Goal: Use online tool/utility: Use online tool/utility

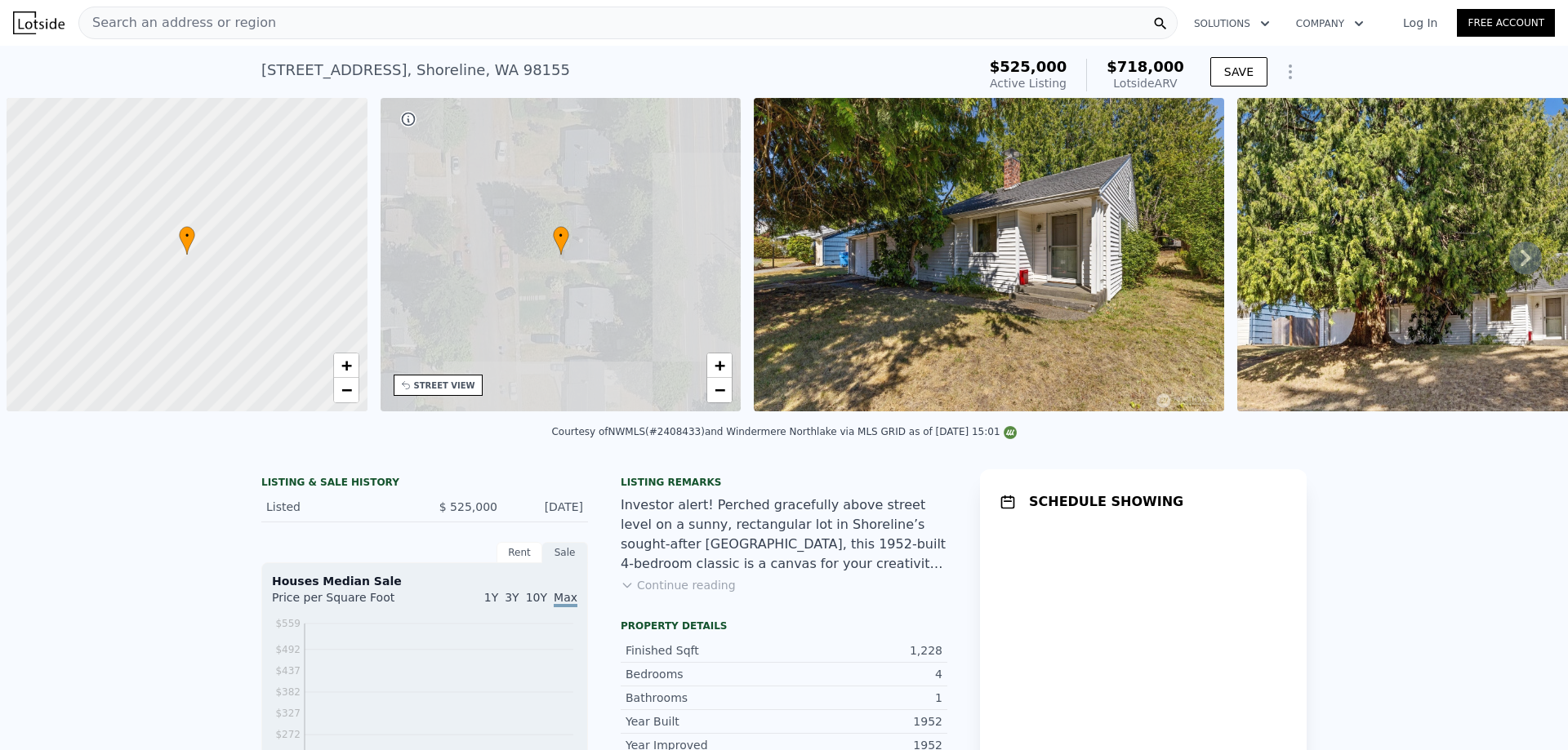
scroll to position [0, 6]
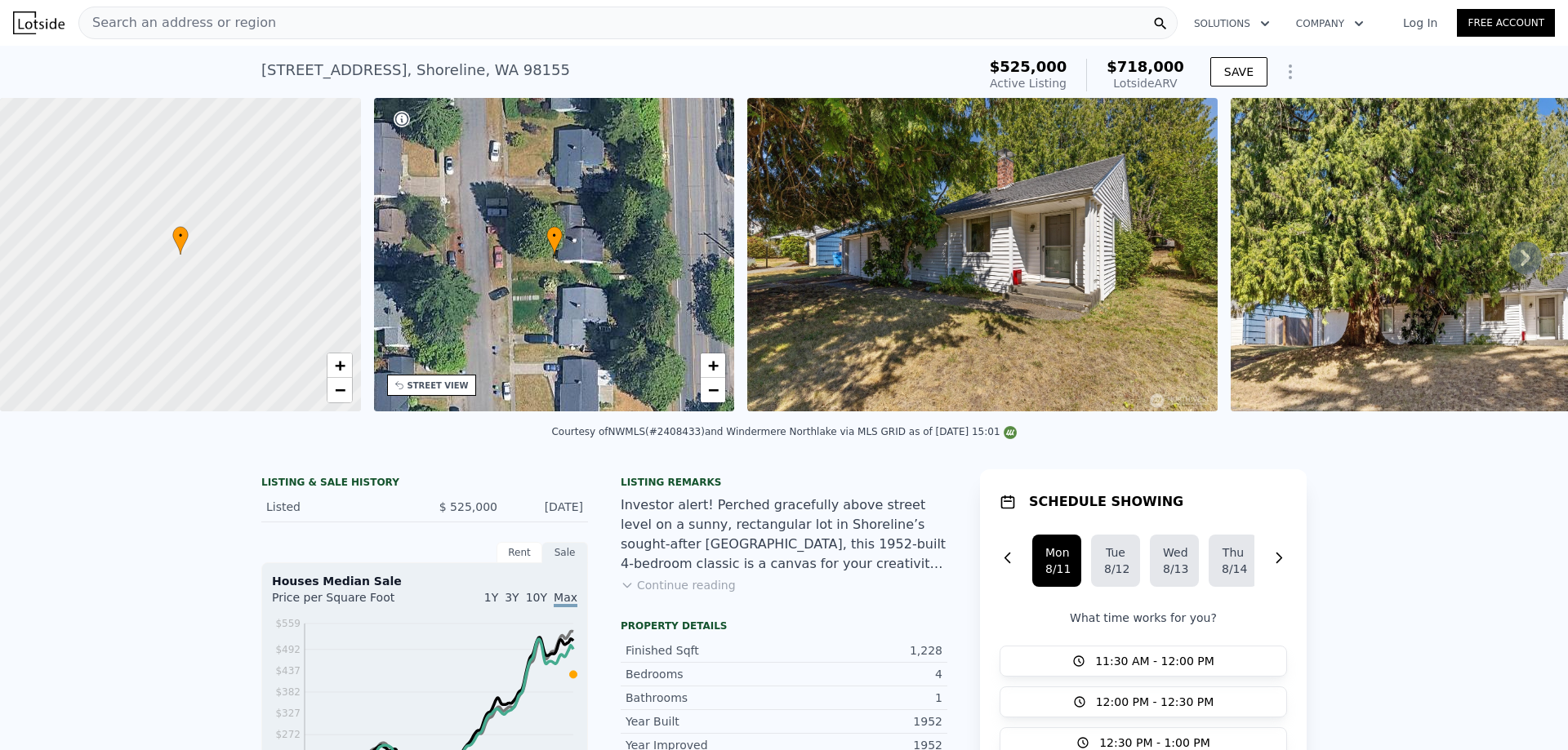
click at [1288, 70] on icon "Show Options" at bounding box center [1290, 72] width 20 height 20
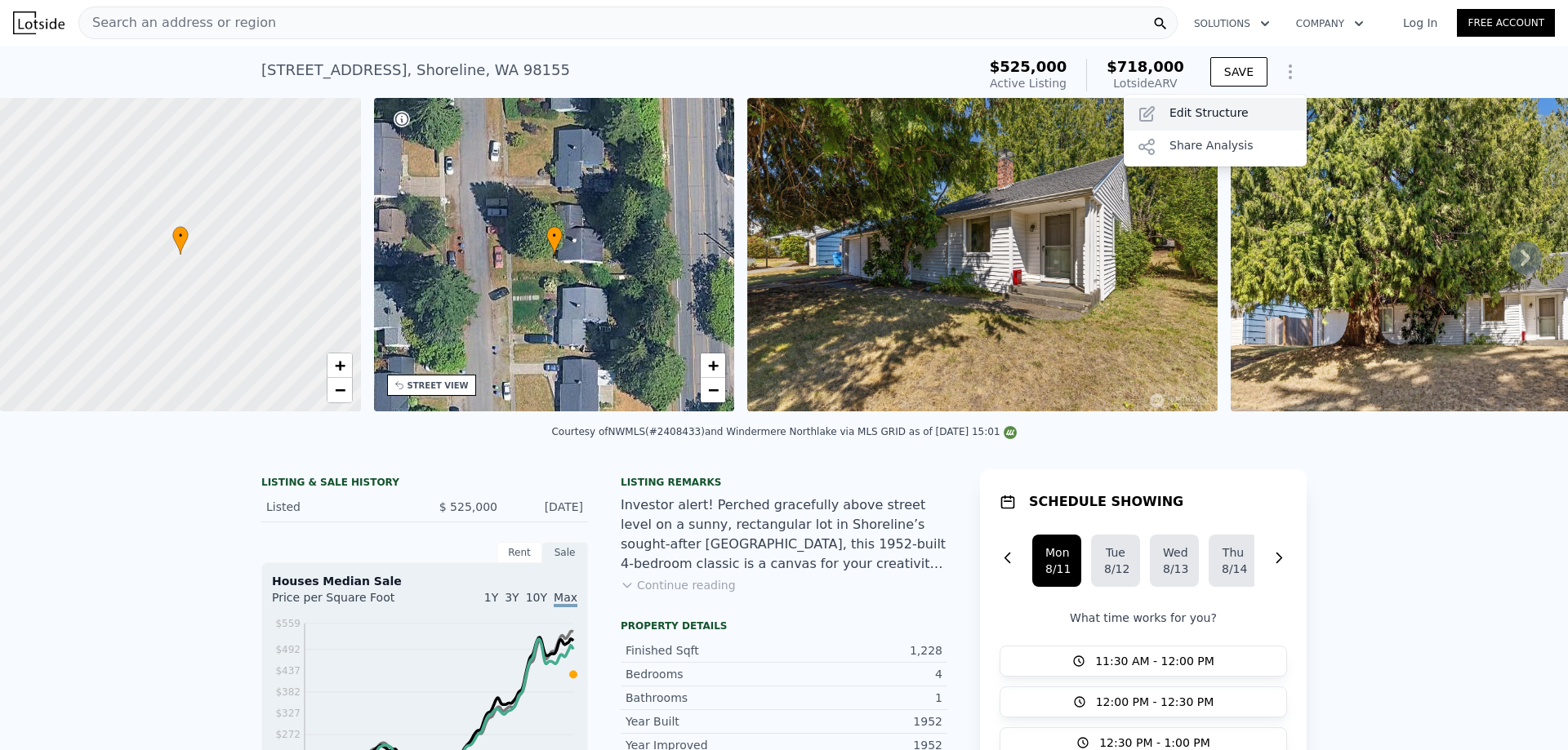
click at [1251, 116] on div "Edit Structure" at bounding box center [1215, 114] width 183 height 32
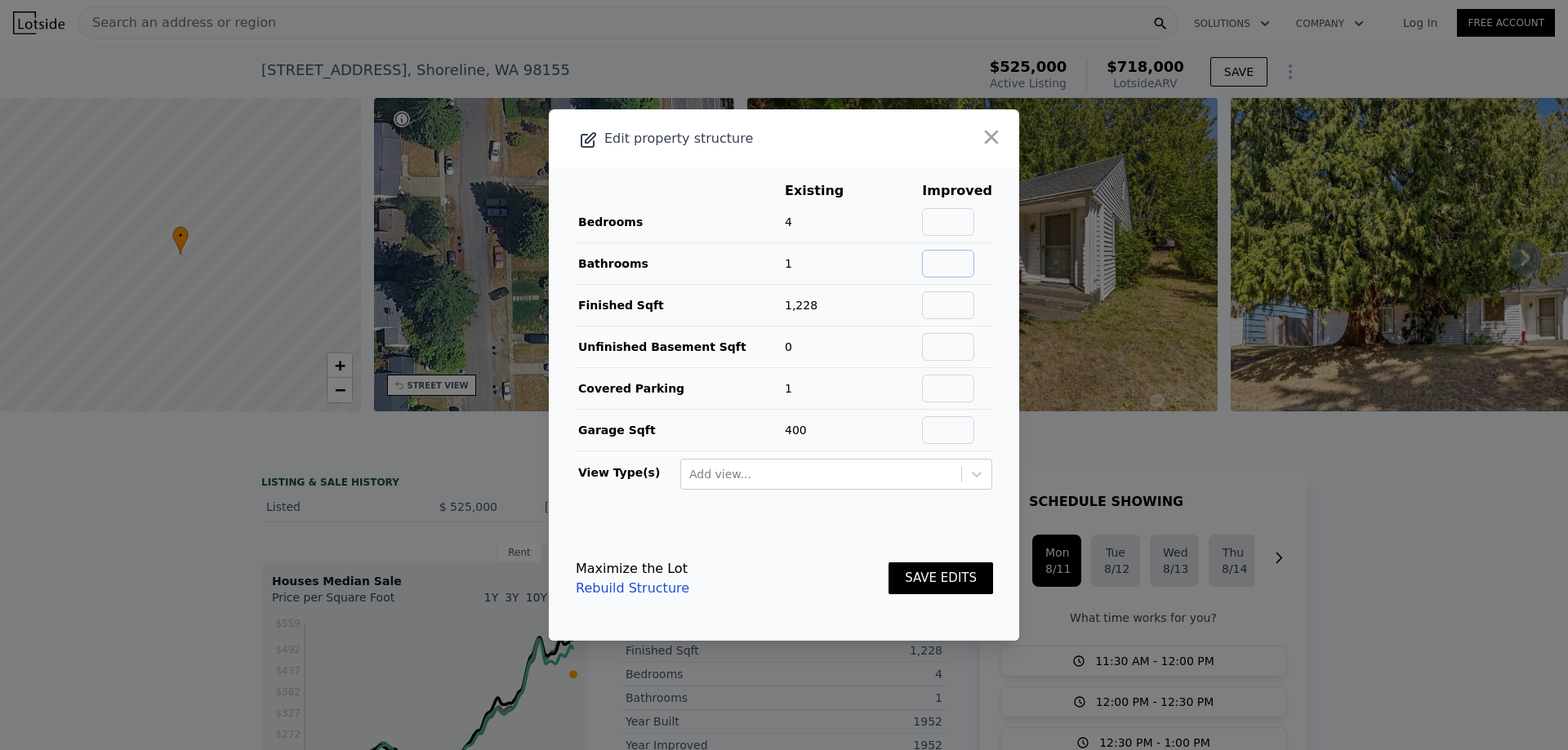
click at [937, 272] on input "text" at bounding box center [948, 263] width 52 height 28
type input "2"
click at [942, 577] on button "SAVE EDITS" at bounding box center [940, 578] width 105 height 32
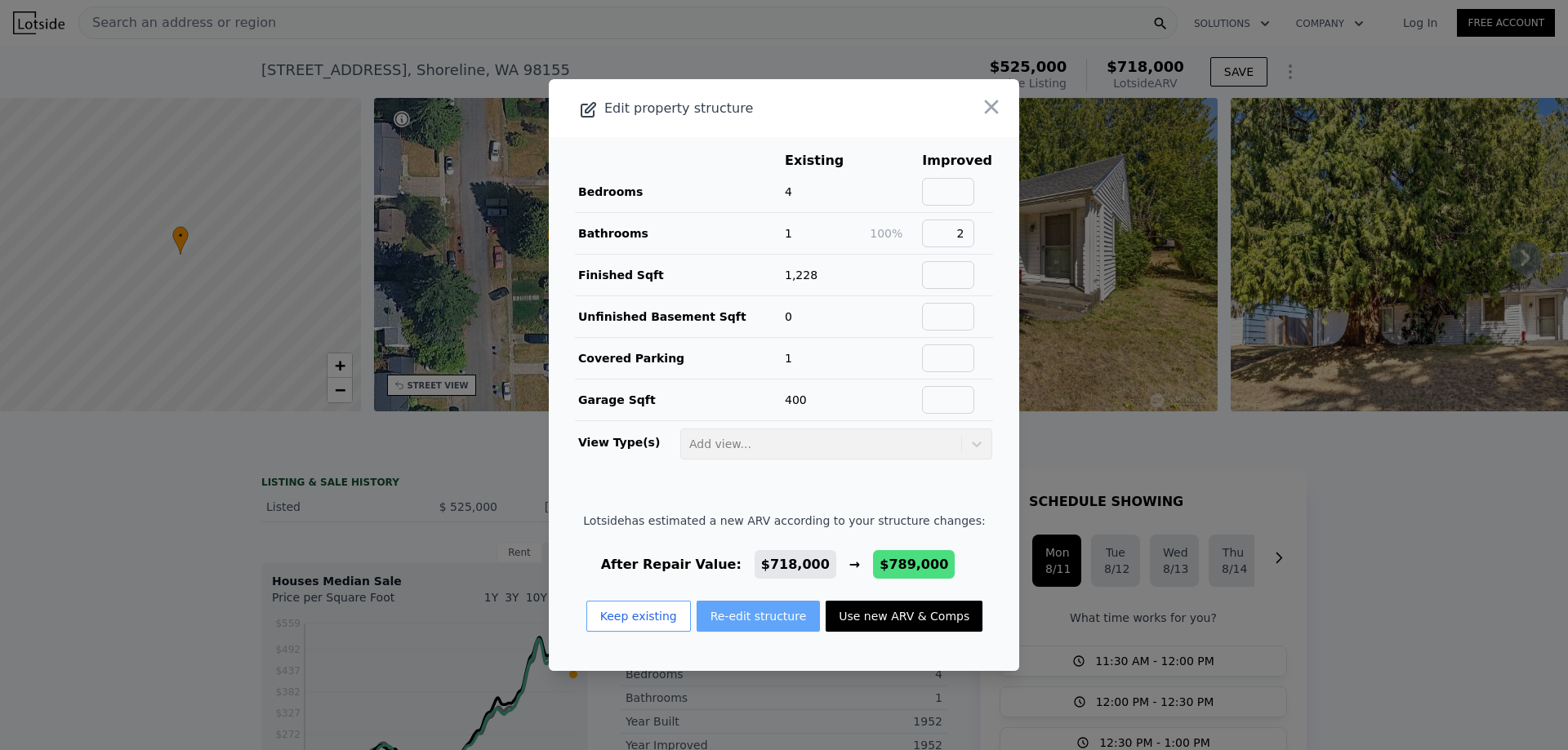
click at [776, 621] on button "Re-edit structure" at bounding box center [758, 616] width 124 height 31
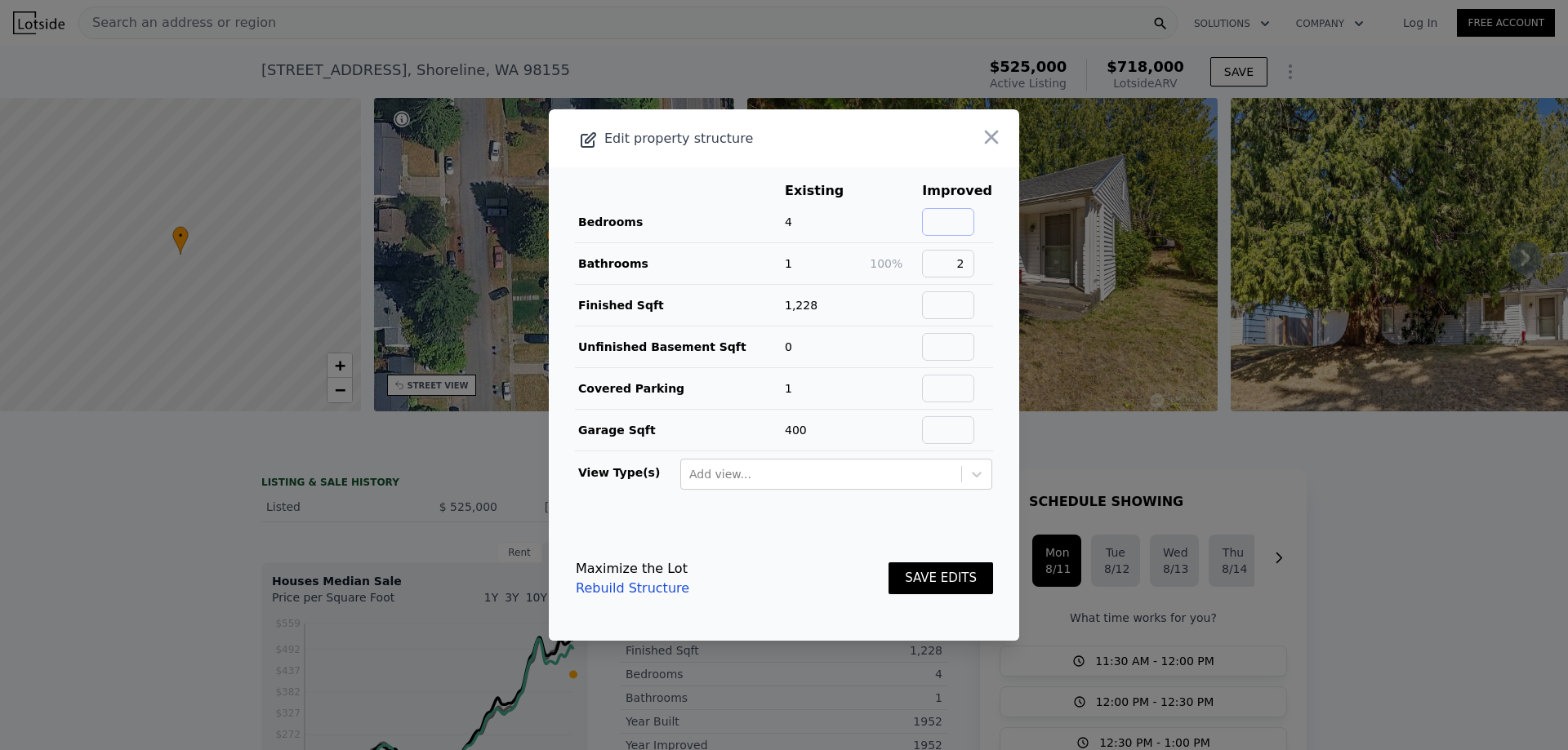
click at [948, 218] on input "text" at bounding box center [948, 222] width 52 height 28
type input "3"
click at [943, 585] on button "SAVE EDITS" at bounding box center [940, 578] width 105 height 32
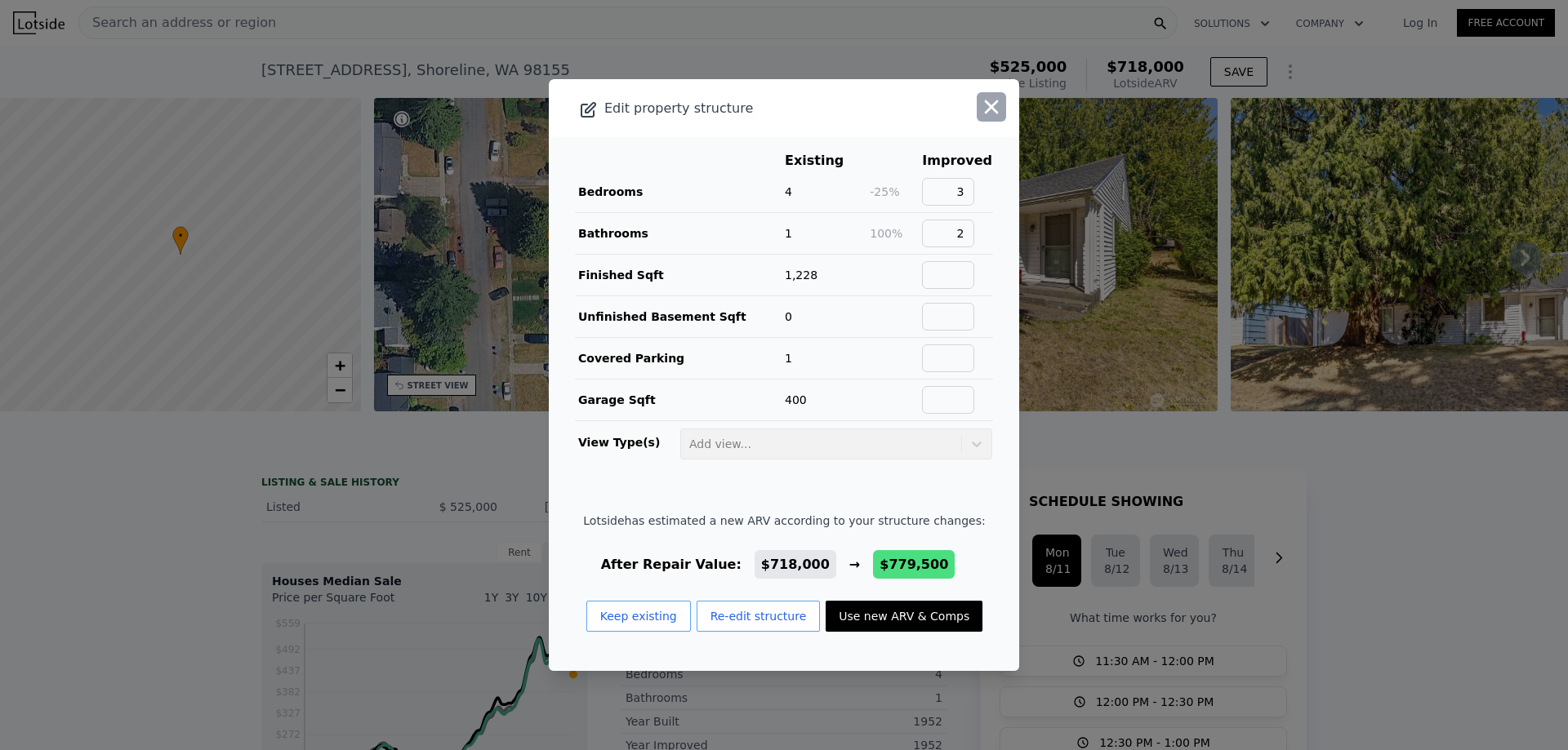
click at [980, 107] on icon "button" at bounding box center [991, 107] width 23 height 23
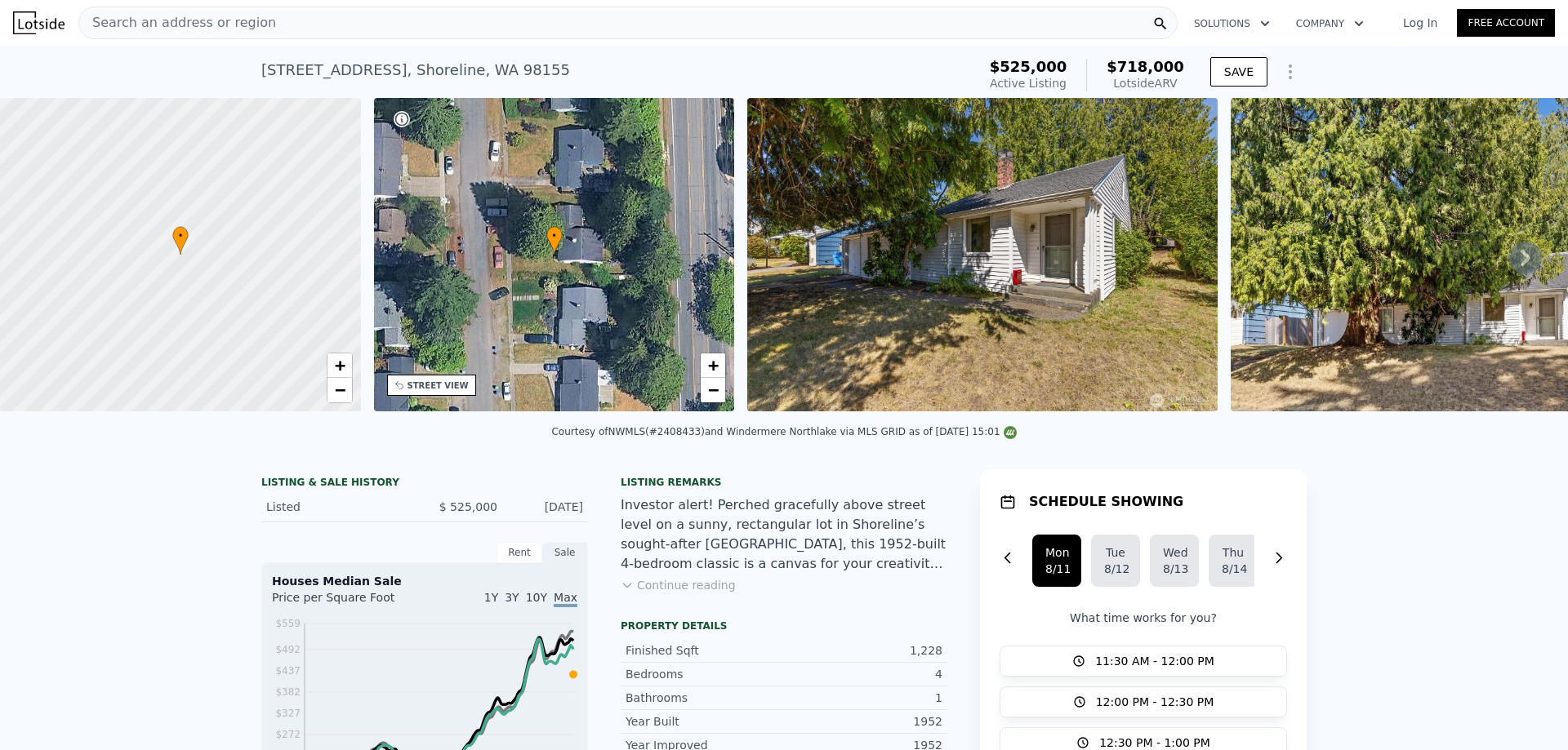
click at [474, 30] on div "Search an address or region" at bounding box center [629, 22] width 1100 height 32
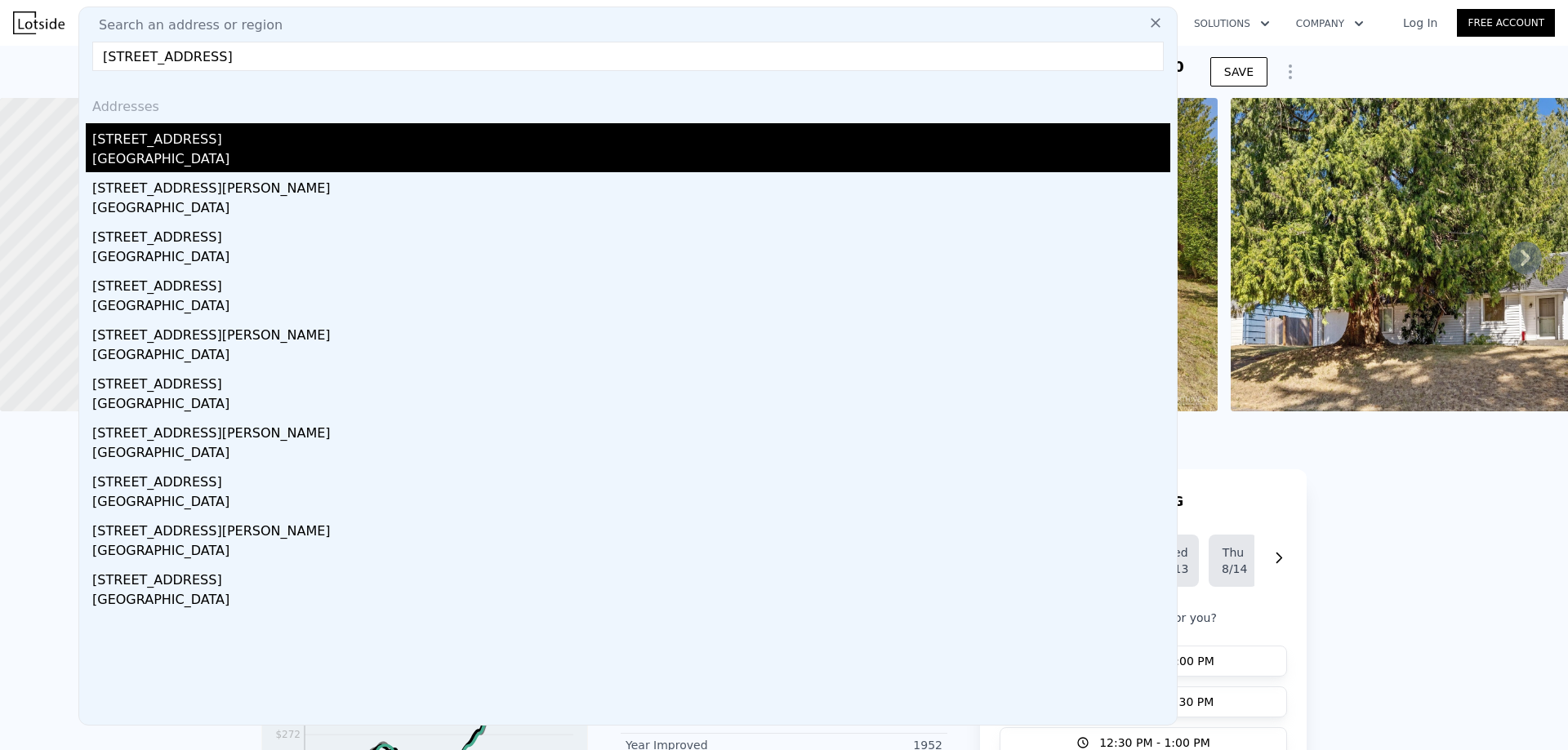
type input "[STREET_ADDRESS]"
click at [190, 162] on div "[GEOGRAPHIC_DATA]" at bounding box center [631, 161] width 1078 height 23
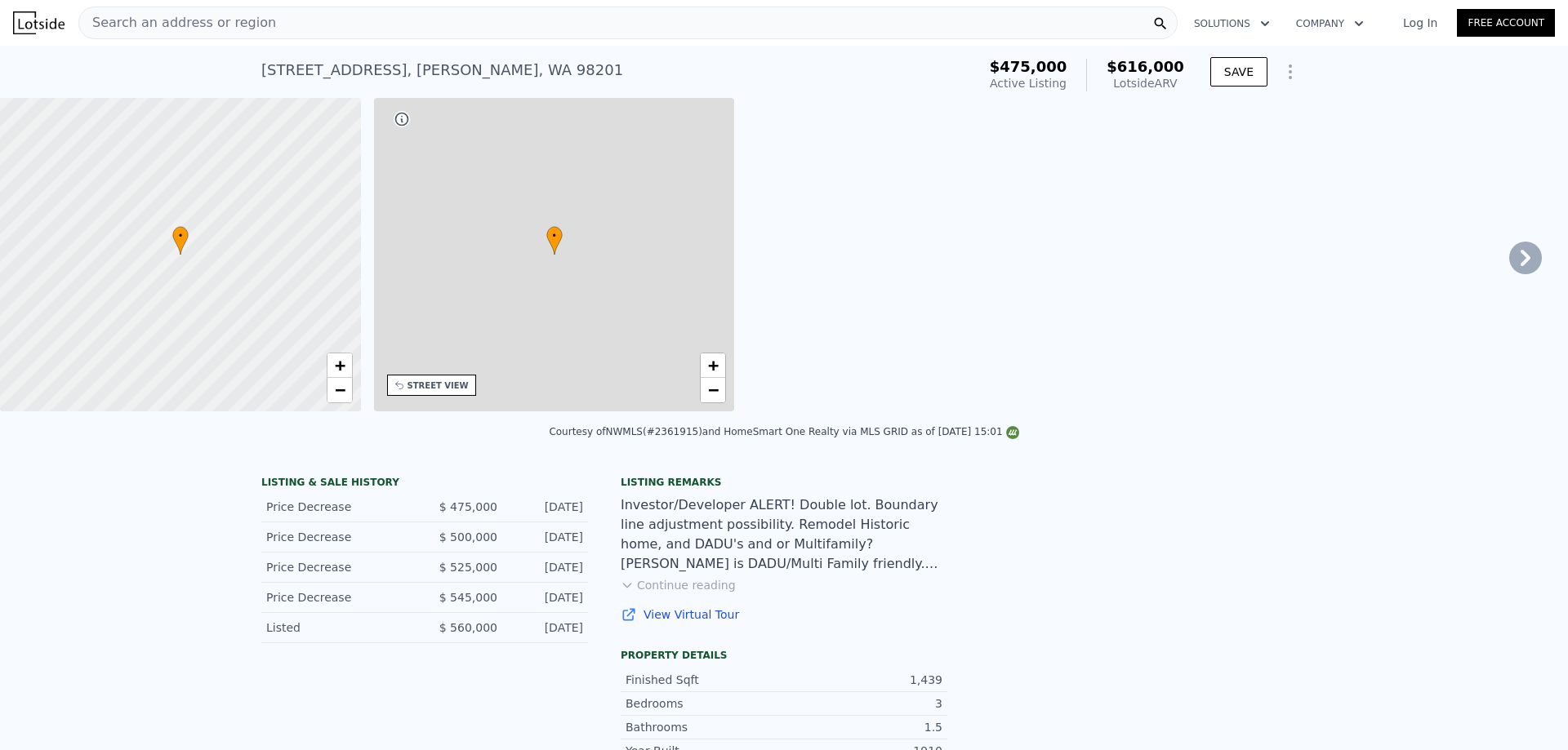
type input "0.75"
type input "1040"
type input "1628"
type input "4679"
type input "6970"
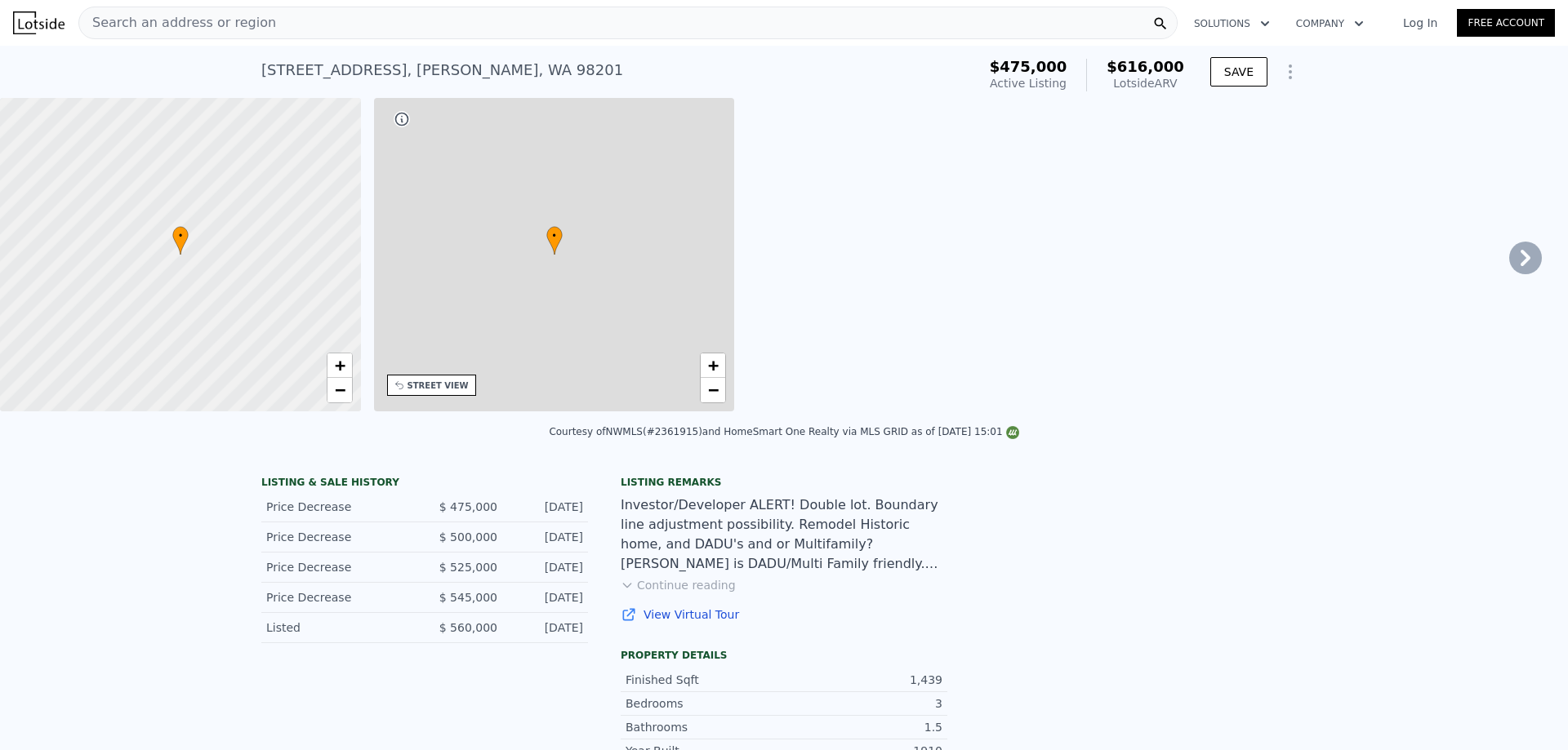
type input "$ 616,000"
type input "$ 60,460"
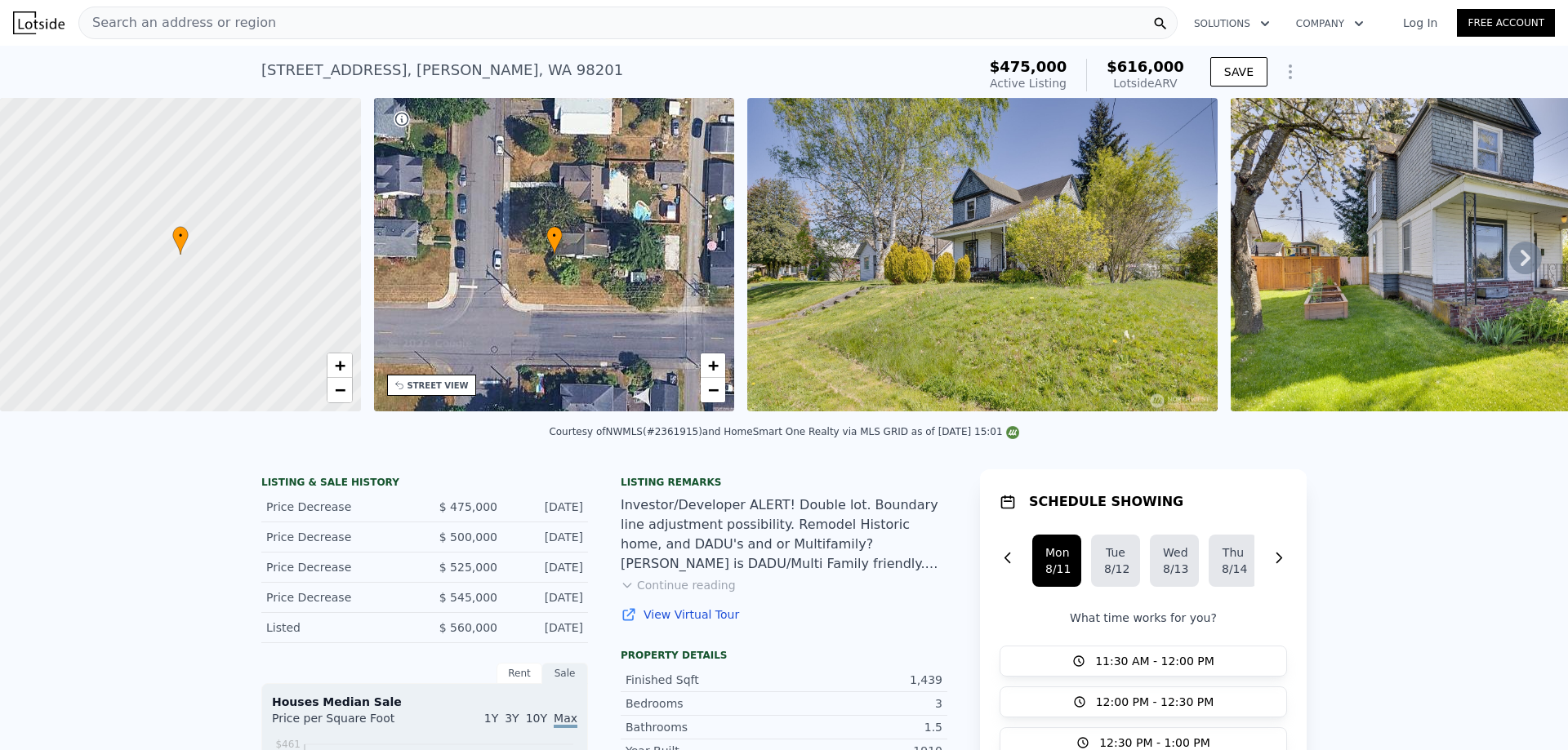
click at [1514, 258] on icon at bounding box center [1525, 258] width 32 height 32
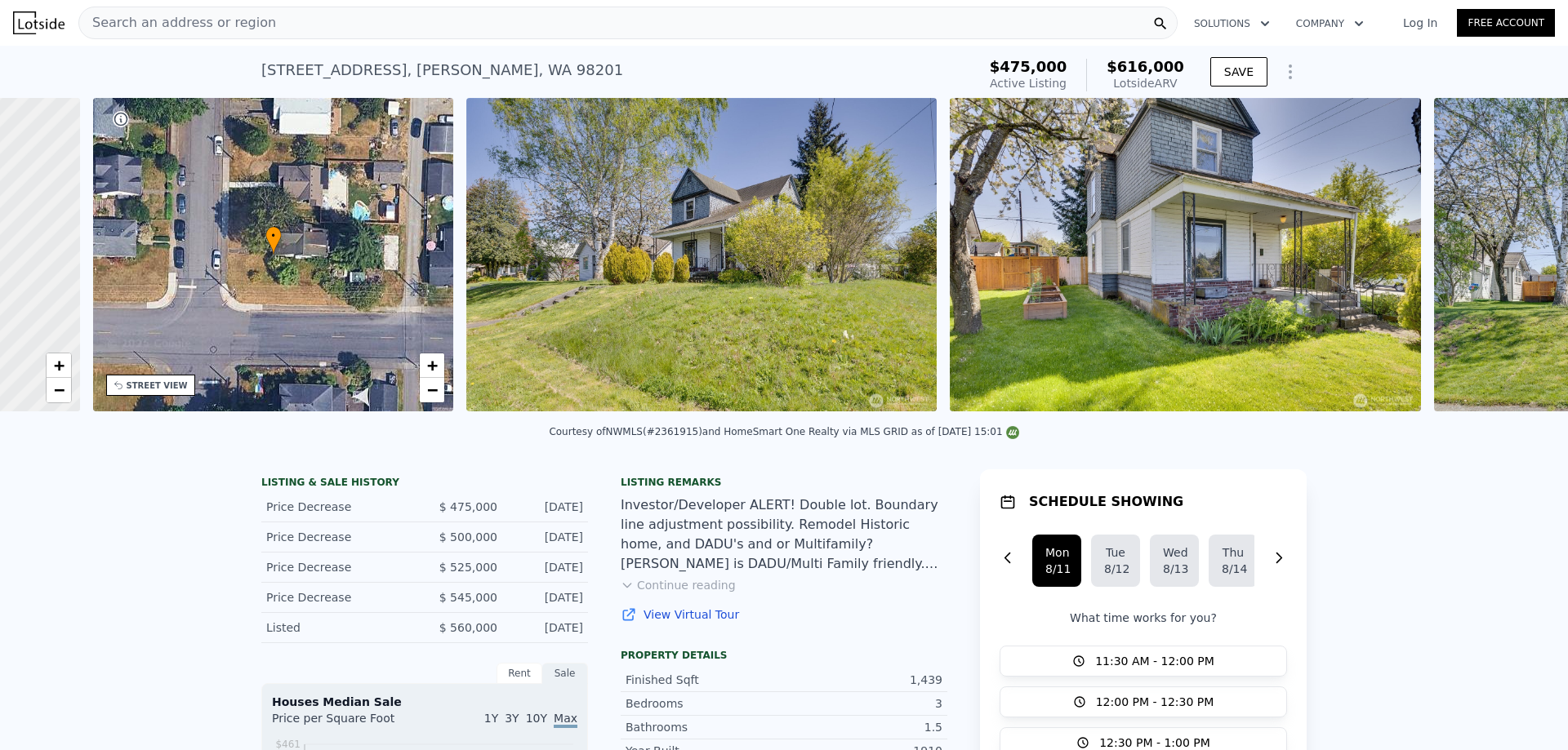
scroll to position [0, 381]
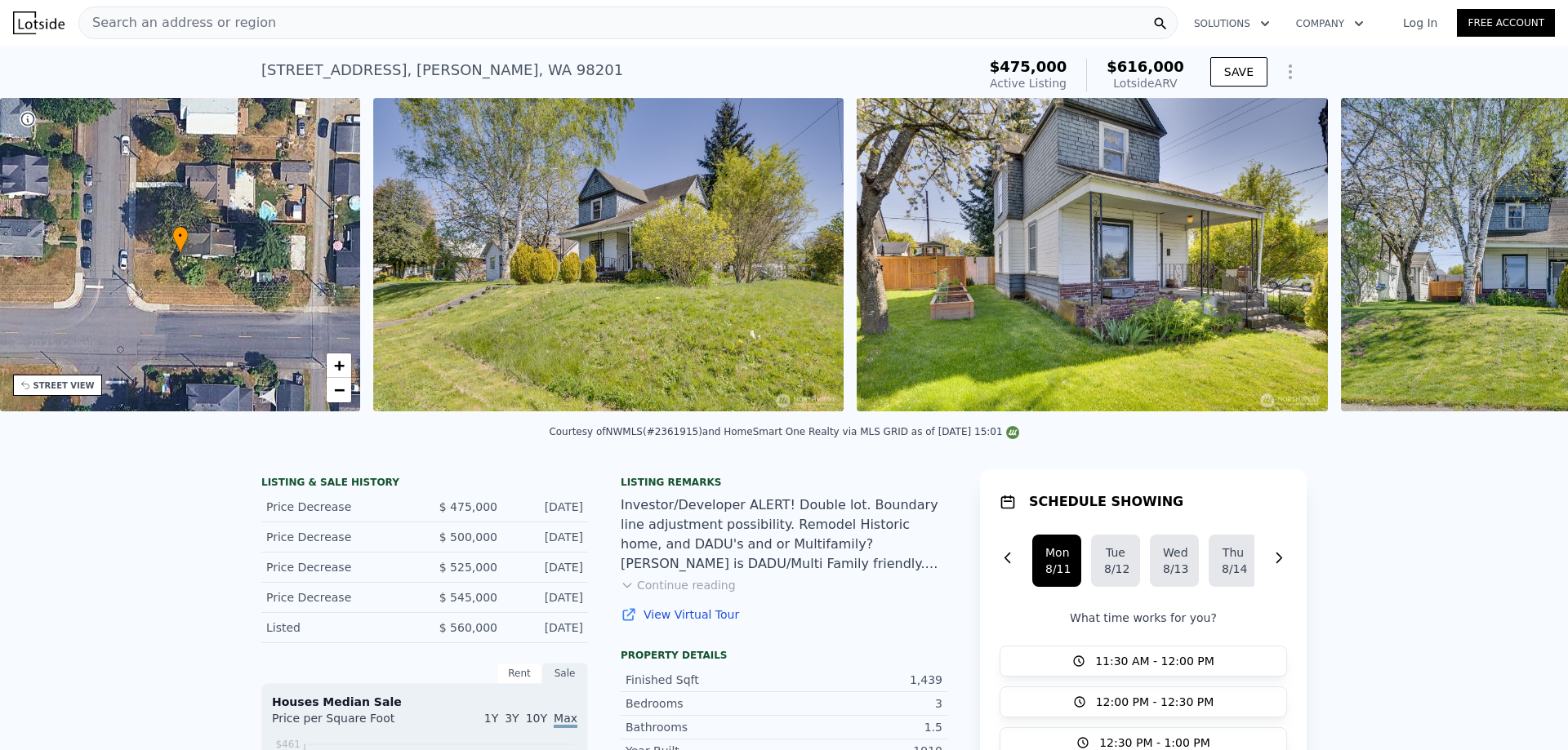
click at [1514, 258] on div "• + − • + − STREET VIEW Loading... SATELLITE VIEW" at bounding box center [784, 257] width 1568 height 320
click at [1514, 258] on icon at bounding box center [1525, 258] width 32 height 32
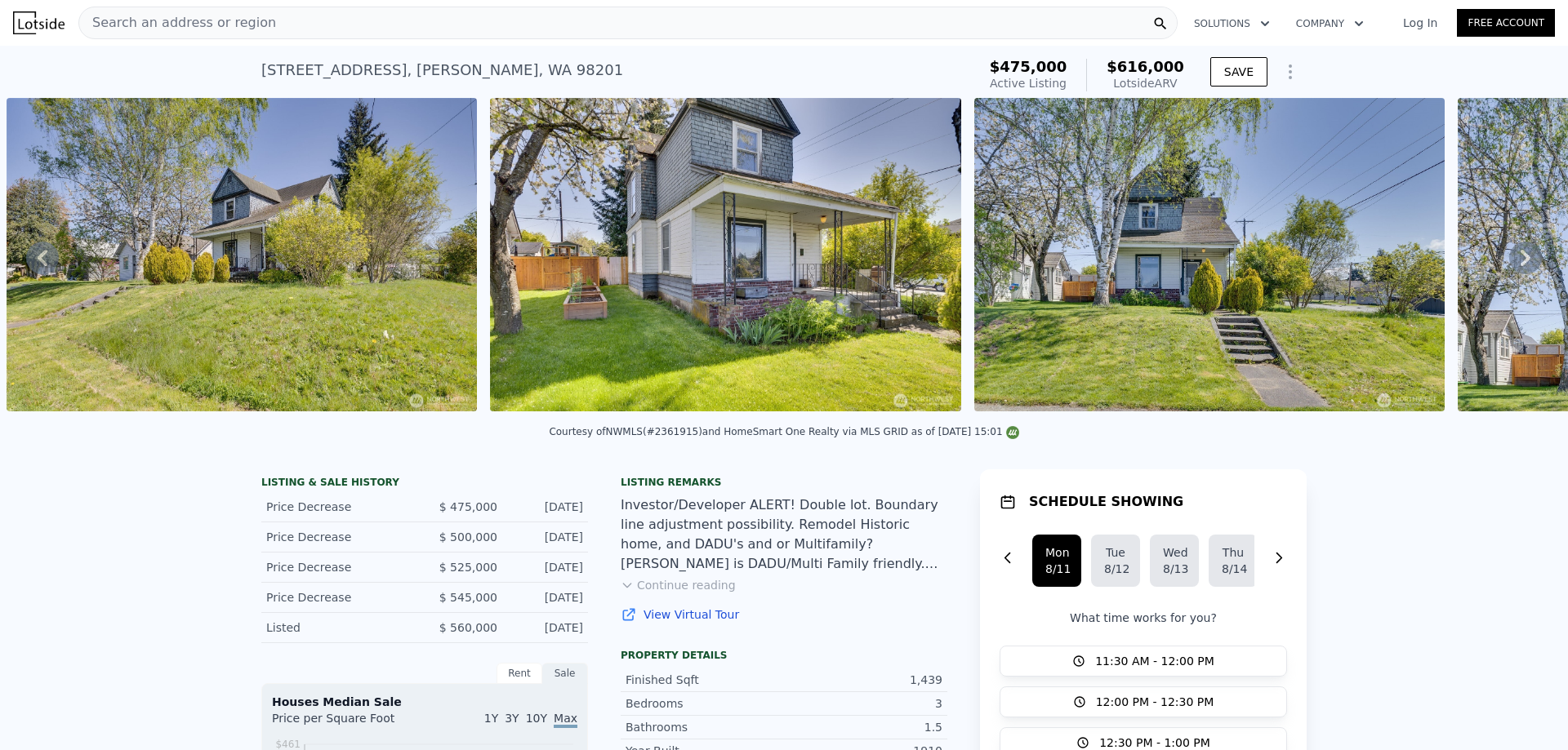
click at [1514, 258] on icon at bounding box center [1525, 258] width 32 height 32
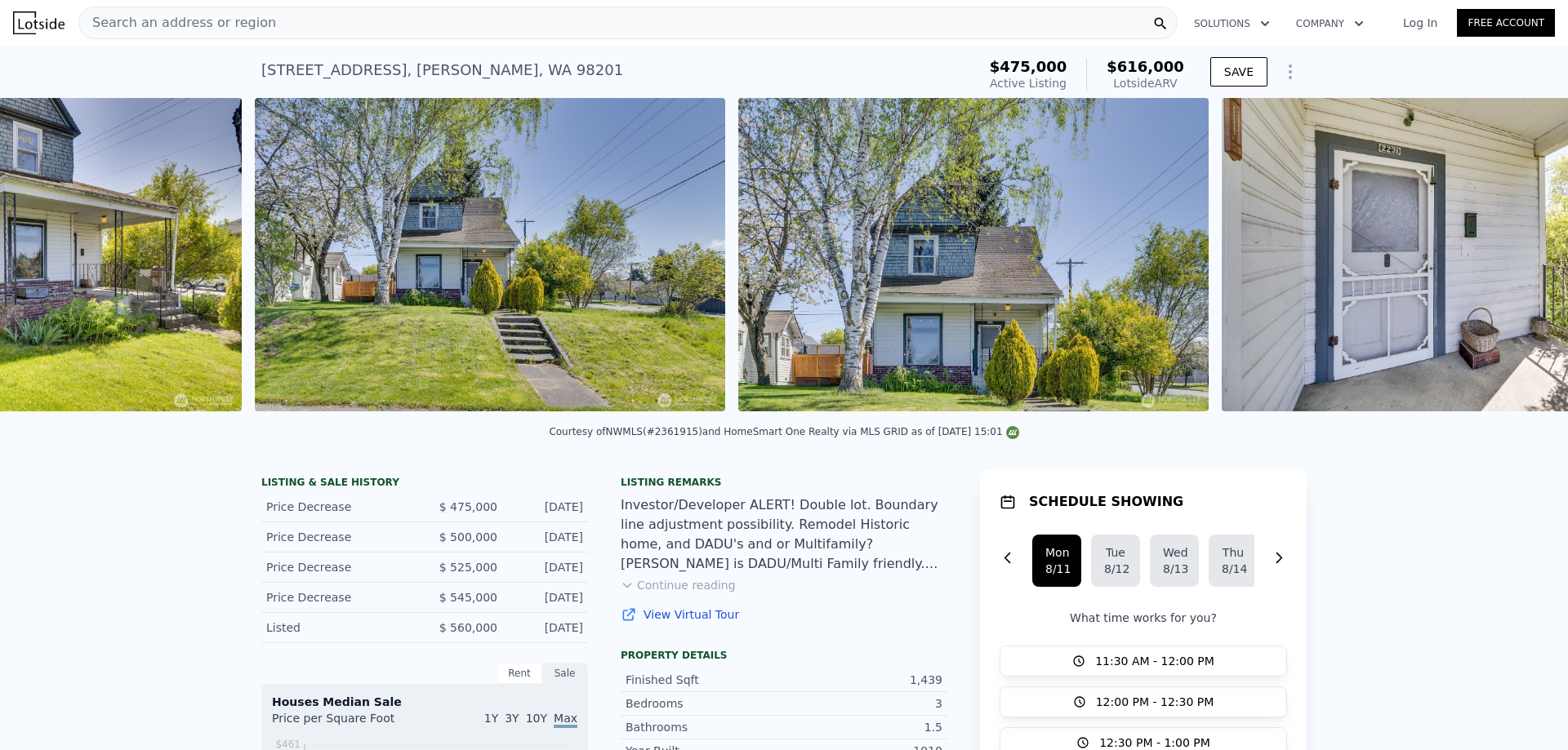
scroll to position [0, 1715]
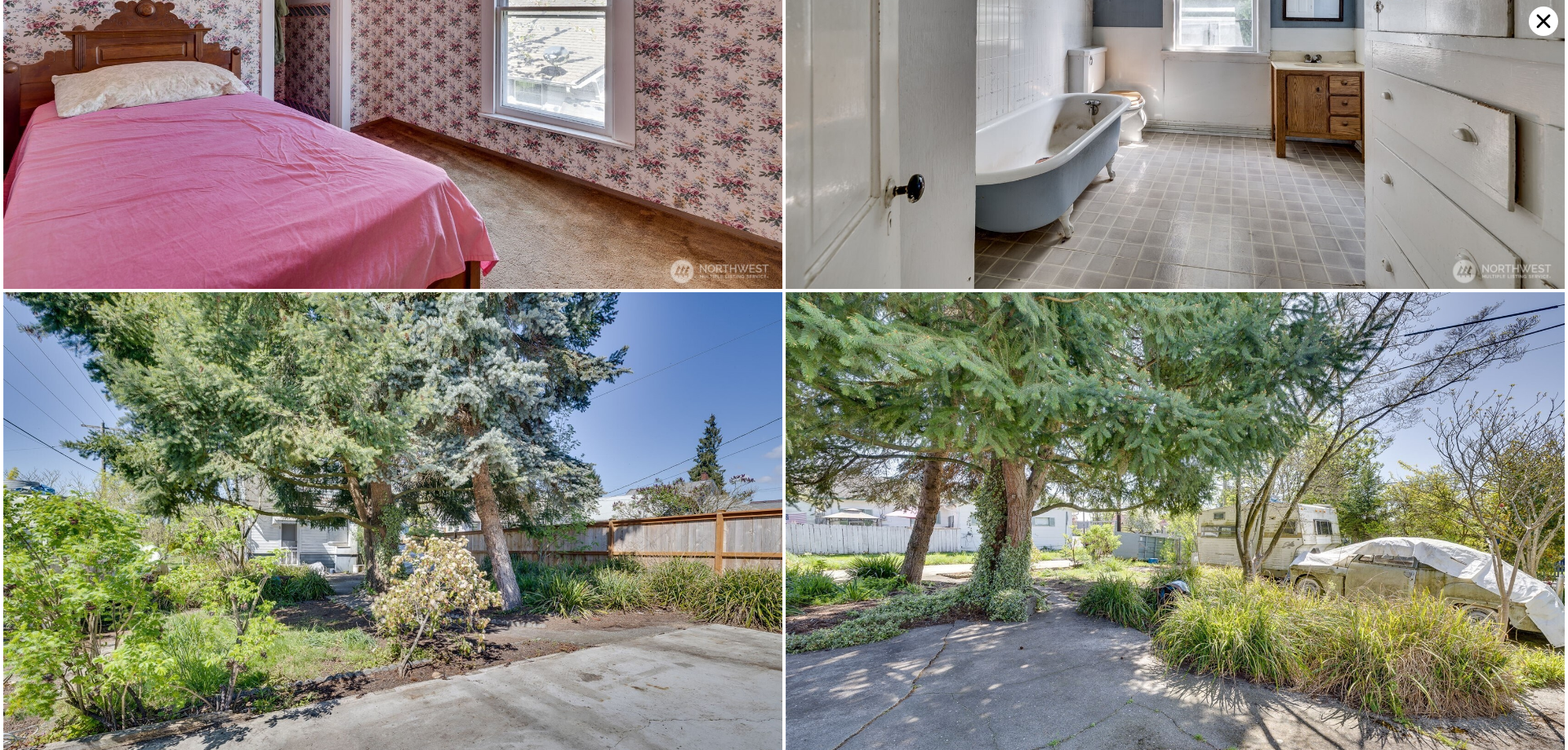
scroll to position [4947, 0]
